Goal: Navigation & Orientation: Find specific page/section

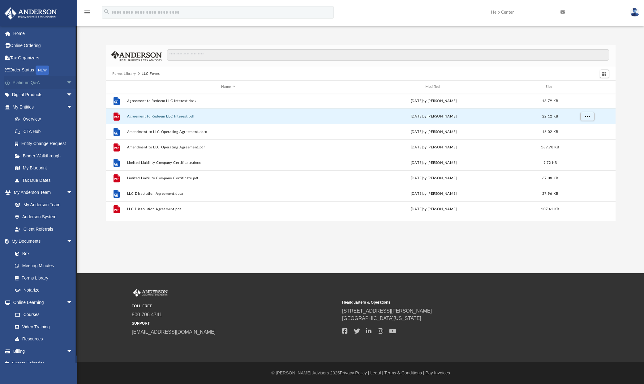
click at [38, 81] on link "Platinum Q&A arrow_drop_down" at bounding box center [43, 82] width 78 height 12
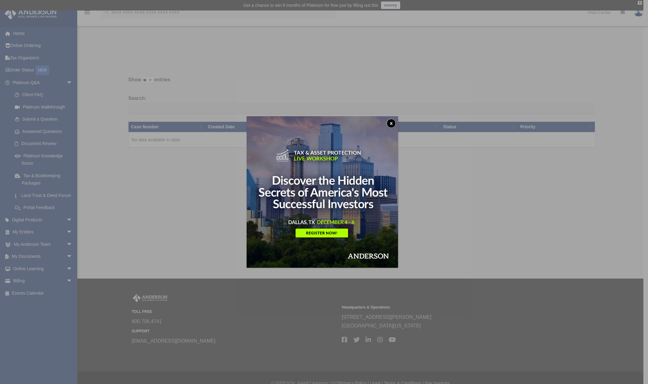
click at [394, 123] on button "x" at bounding box center [391, 123] width 9 height 9
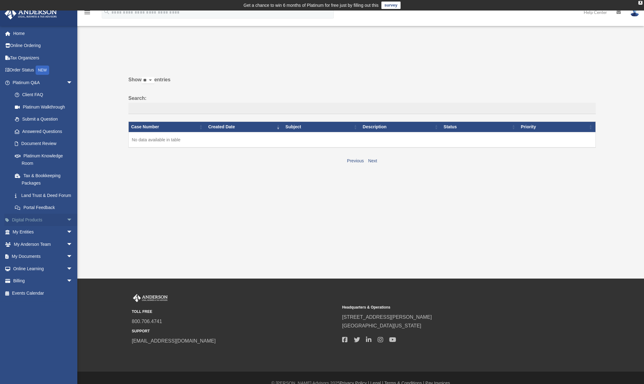
click at [66, 226] on span "arrow_drop_down" at bounding box center [72, 220] width 12 height 13
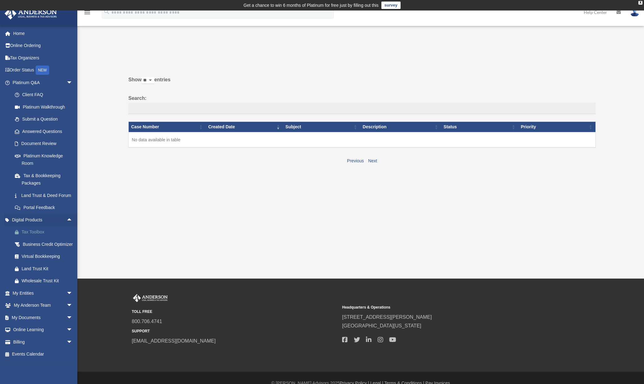
click at [37, 236] on div "Tax Toolbox" at bounding box center [48, 232] width 53 height 8
click at [38, 248] on div "Business Credit Optimizer" at bounding box center [48, 245] width 53 height 8
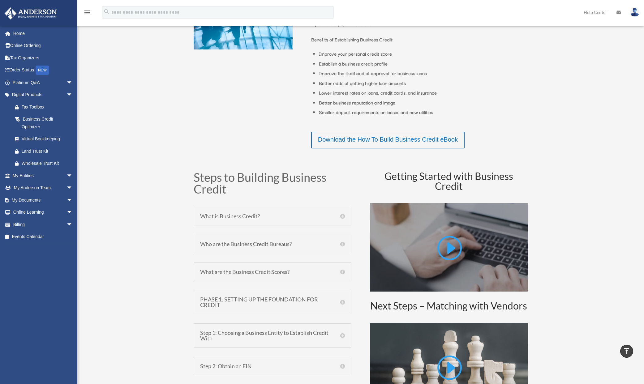
scroll to position [60, 0]
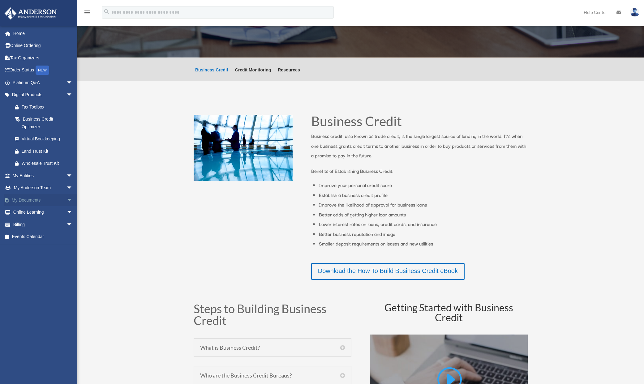
click at [50, 198] on link "My Documents arrow_drop_down" at bounding box center [43, 200] width 78 height 12
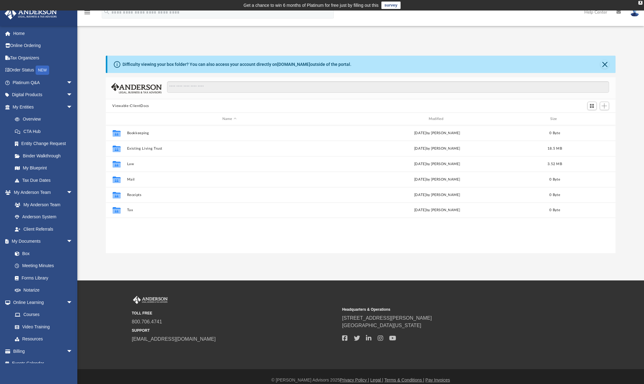
scroll to position [5, 5]
click at [18, 35] on link "Home" at bounding box center [43, 33] width 78 height 12
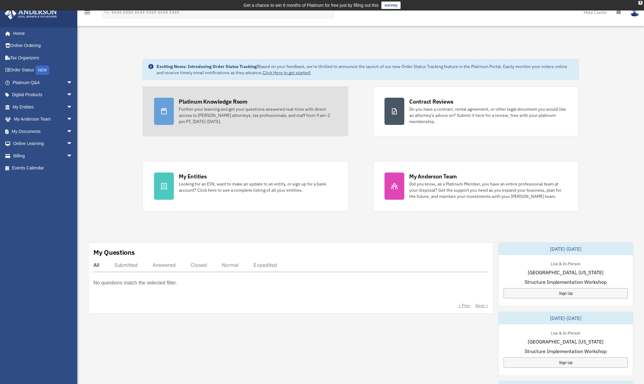
click at [233, 105] on div "Platinum Knowledge Room" at bounding box center [213, 102] width 69 height 8
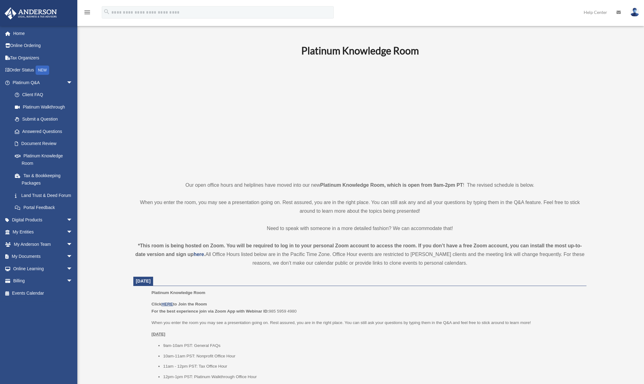
scroll to position [120, 0]
